Goal: Information Seeking & Learning: Learn about a topic

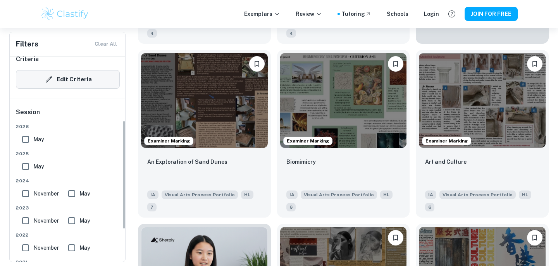
scroll to position [132, 0]
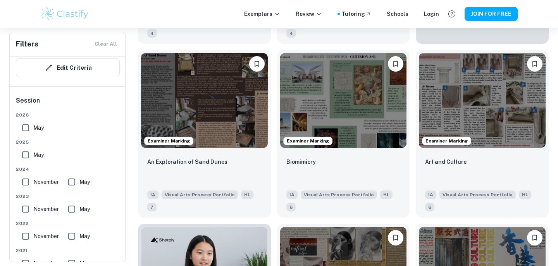
click at [26, 154] on input "May" at bounding box center [25, 154] width 15 height 15
checkbox input "true"
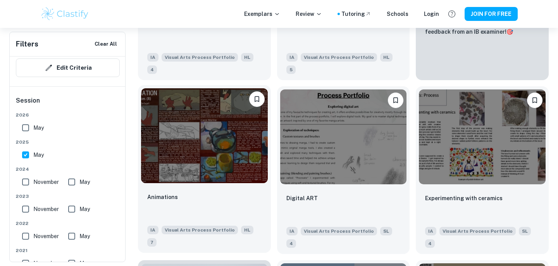
scroll to position [303, 0]
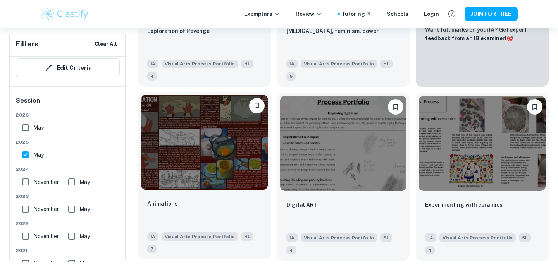
click at [201, 177] on img at bounding box center [204, 142] width 127 height 95
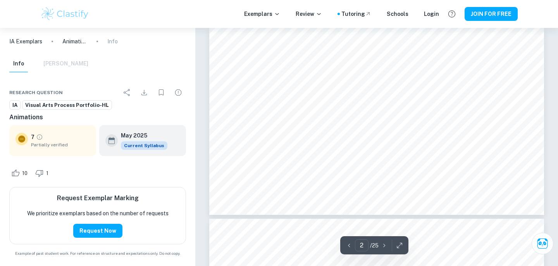
scroll to position [177, 0]
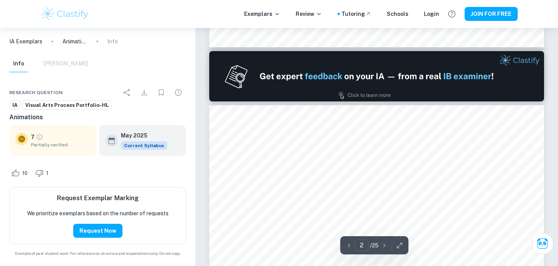
type input "1"
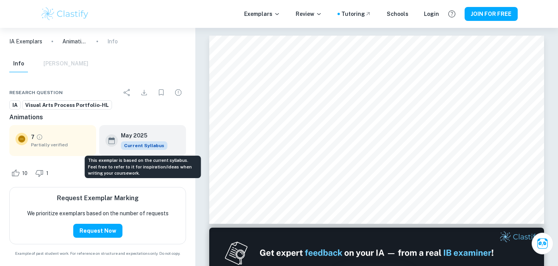
click at [142, 148] on span "Current Syllabus" at bounding box center [144, 145] width 46 height 9
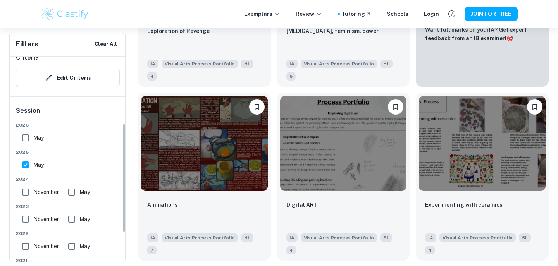
scroll to position [126, 0]
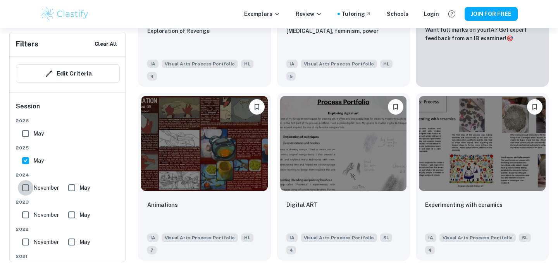
click at [25, 188] on input "November" at bounding box center [25, 187] width 15 height 15
checkbox input "true"
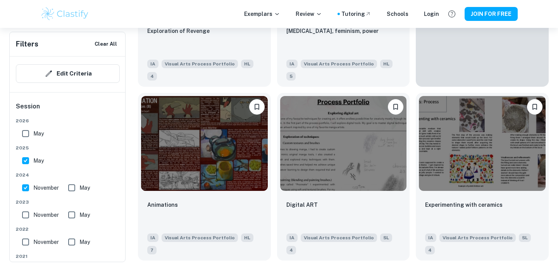
click at [25, 161] on input "May" at bounding box center [25, 160] width 15 height 15
checkbox input "false"
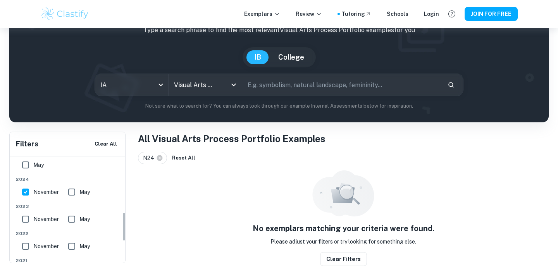
scroll to position [232, 0]
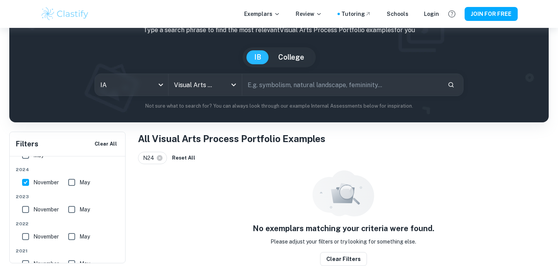
click at [69, 179] on input "May" at bounding box center [71, 182] width 15 height 15
checkbox input "true"
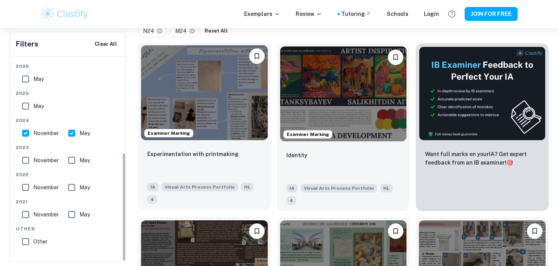
scroll to position [181, 0]
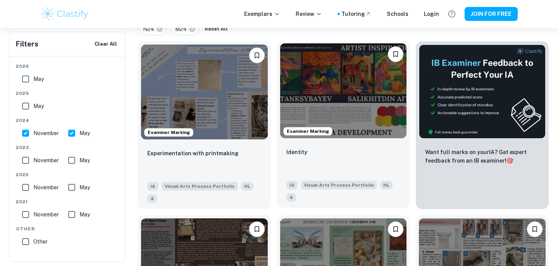
click at [306, 72] on img at bounding box center [343, 90] width 127 height 95
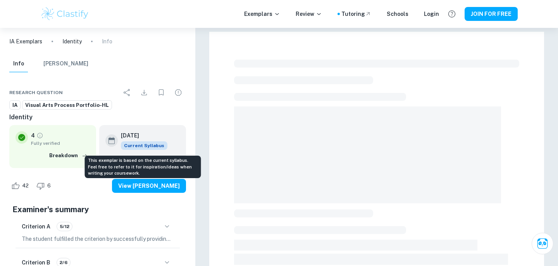
click at [135, 146] on span "Current Syllabus" at bounding box center [144, 145] width 46 height 9
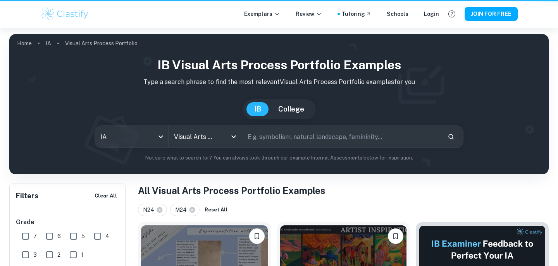
scroll to position [181, 0]
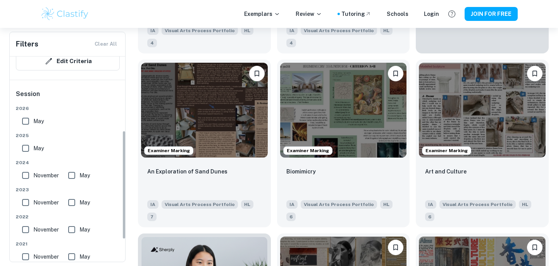
scroll to position [139, 0]
click at [23, 148] on input "May" at bounding box center [25, 147] width 15 height 15
checkbox input "true"
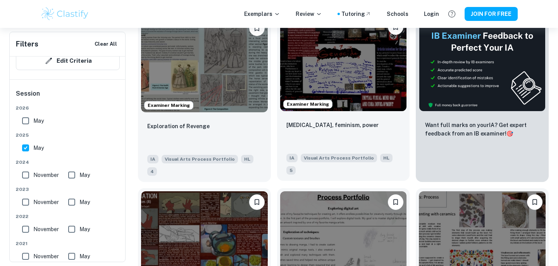
scroll to position [360, 0]
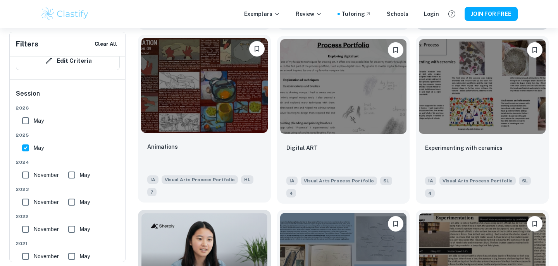
click at [236, 76] on img at bounding box center [204, 85] width 127 height 95
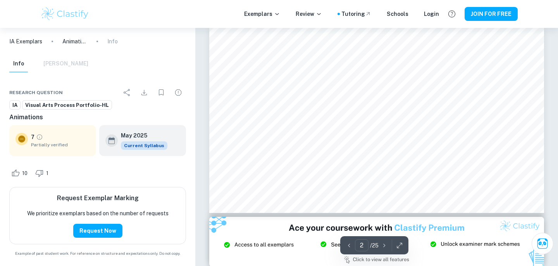
scroll to position [257, 0]
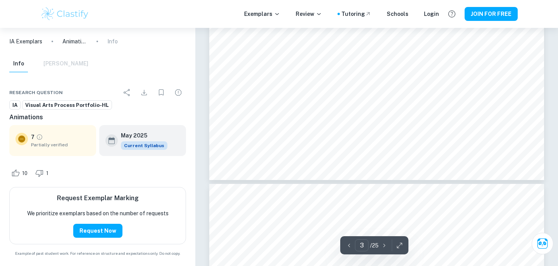
type input "4"
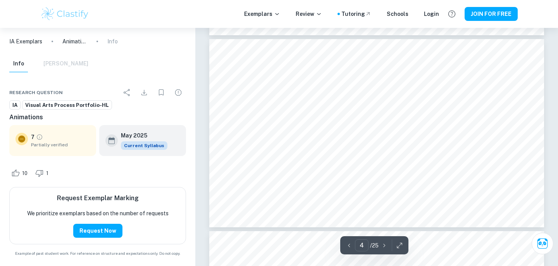
scroll to position [684, 0]
